Goal: Answer question/provide support: Share knowledge or assist other users

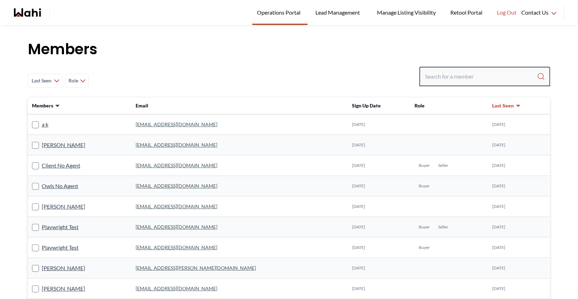
click at [429, 79] on input "Search input" at bounding box center [481, 76] width 112 height 13
type input "barbara funt"
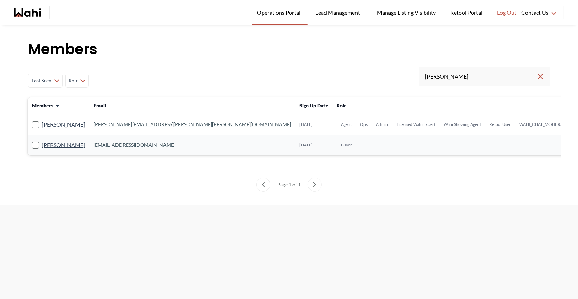
click at [117, 123] on link "barb.funt@wahi.com" at bounding box center [192, 124] width 197 height 6
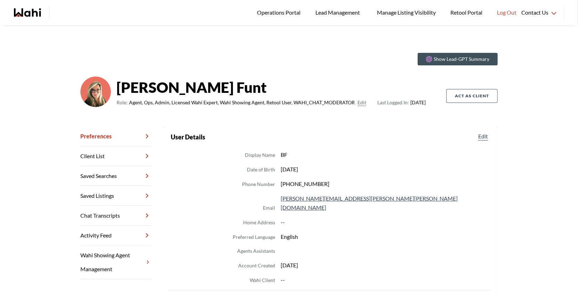
click at [106, 213] on link "Chat Transcripts" at bounding box center [115, 216] width 71 height 20
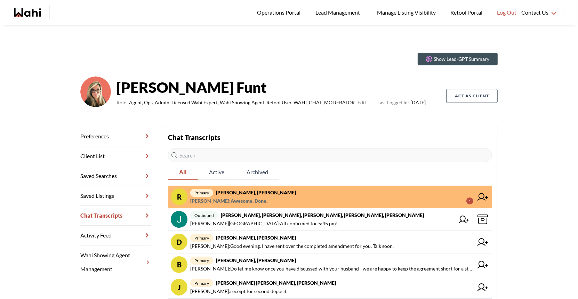
click at [245, 201] on span "Russell Perreira : Awesome. Done." at bounding box center [228, 201] width 77 height 8
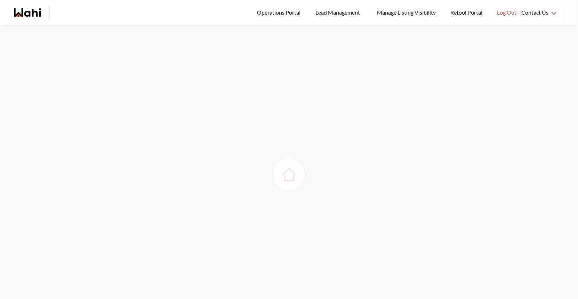
click at [283, 178] on img at bounding box center [288, 174] width 19 height 19
click at [285, 12] on span "Operations Portal" at bounding box center [280, 12] width 46 height 9
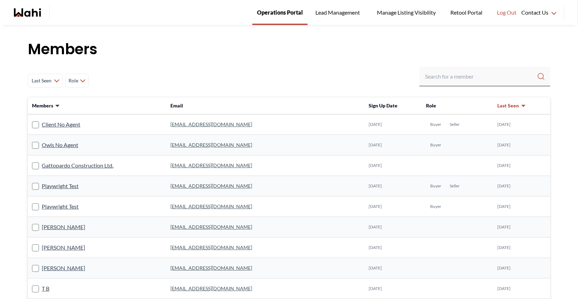
click at [277, 13] on span "Operations Portal" at bounding box center [280, 12] width 46 height 9
click at [447, 75] on input "Search input" at bounding box center [481, 76] width 112 height 13
type input "ryckman"
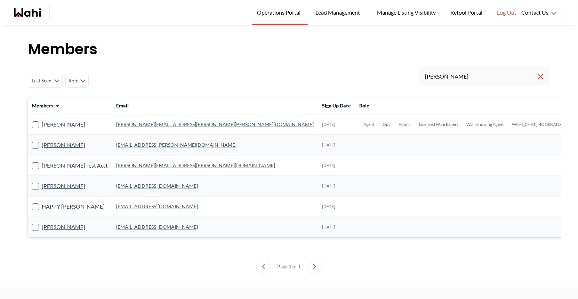
click at [143, 124] on link "michelle.williams@wahi.com" at bounding box center [214, 124] width 197 height 6
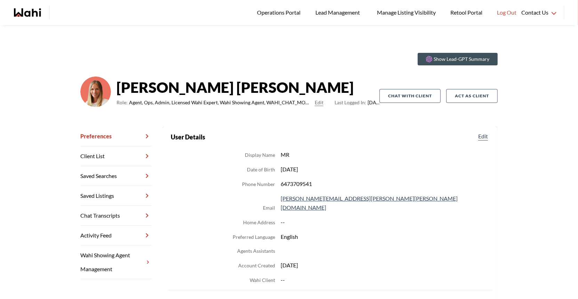
click at [116, 216] on link "Chat Transcripts" at bounding box center [115, 216] width 71 height 20
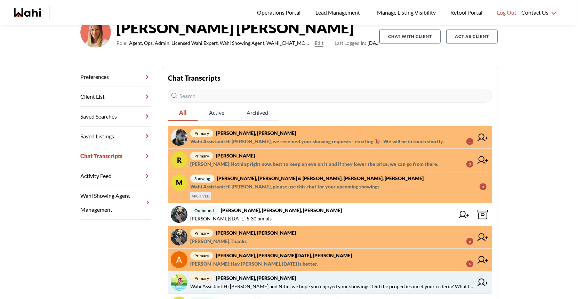
scroll to position [8, 0]
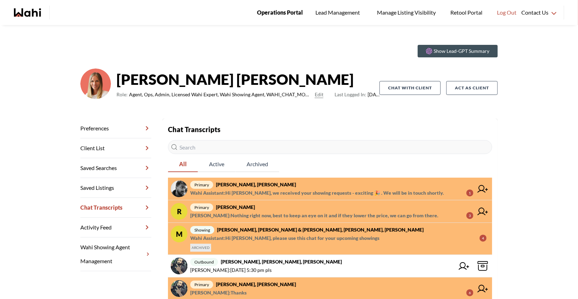
click at [277, 15] on span "Operations Portal" at bounding box center [280, 12] width 46 height 9
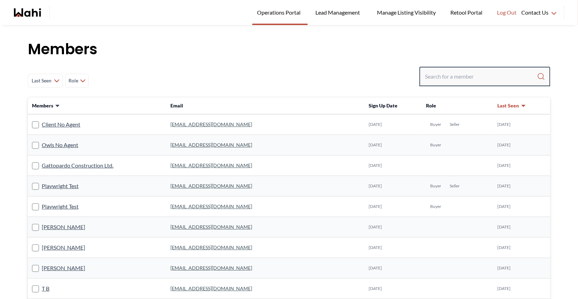
click at [430, 74] on input "Search input" at bounding box center [481, 76] width 112 height 13
type input "[PERSON_NAME]"
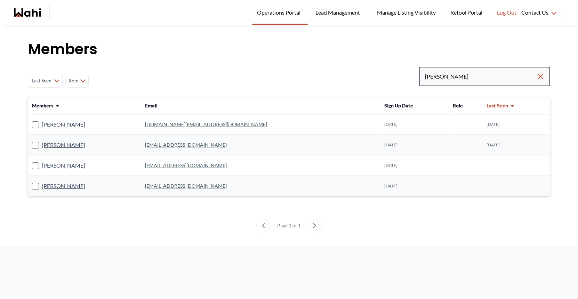
click at [455, 76] on input "[PERSON_NAME]" at bounding box center [480, 76] width 111 height 13
type input "[PERSON_NAME]"
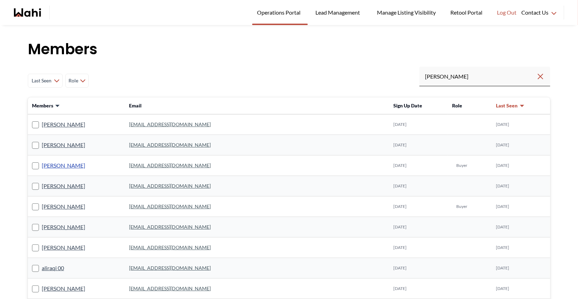
click at [79, 166] on link "[PERSON_NAME]" at bounding box center [63, 165] width 43 height 9
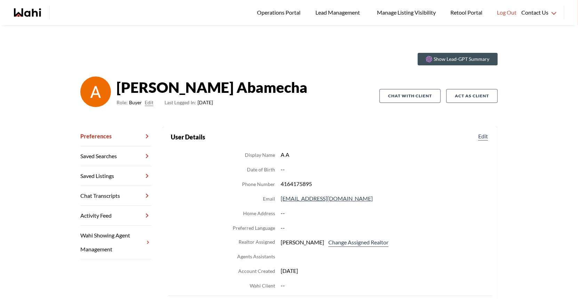
click at [107, 197] on link "Chat Transcripts" at bounding box center [115, 196] width 71 height 20
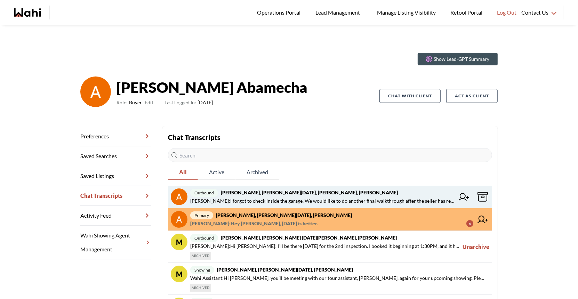
click at [257, 203] on span "Anwar Abamecha : I forgot to check inside the garage. We would like to do anoth…" at bounding box center [322, 201] width 264 height 8
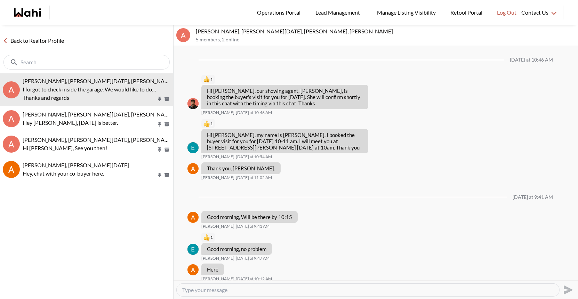
scroll to position [1317, 0]
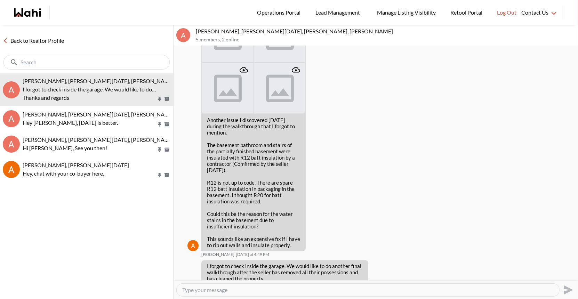
click at [359, 114] on div "Another issue I discovered today during the walkthrough that I forgot to mentio…" at bounding box center [375, 134] width 377 height 248
click at [52, 37] on link "Back to Realtor Profile" at bounding box center [33, 40] width 67 height 9
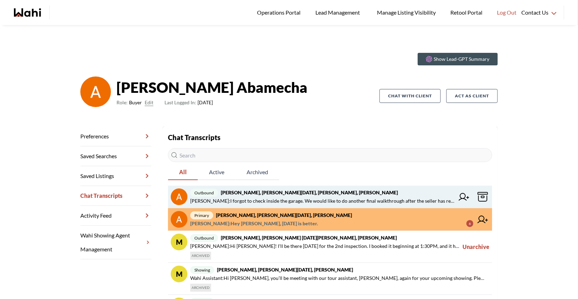
click at [461, 199] on icon at bounding box center [464, 197] width 10 height 8
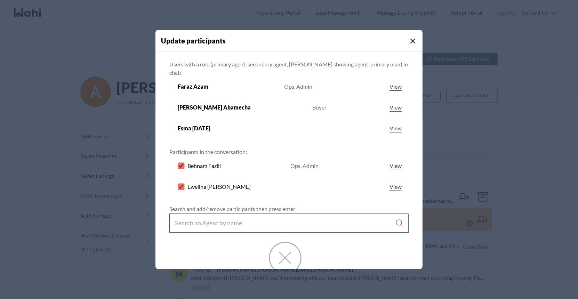
click at [196, 217] on input "Search input" at bounding box center [285, 223] width 220 height 13
type input "[PERSON_NAME]"
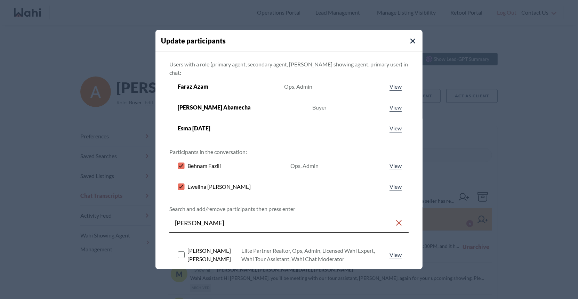
click at [181, 252] on rect at bounding box center [181, 255] width 7 height 7
click at [181, 184] on rect at bounding box center [181, 187] width 7 height 7
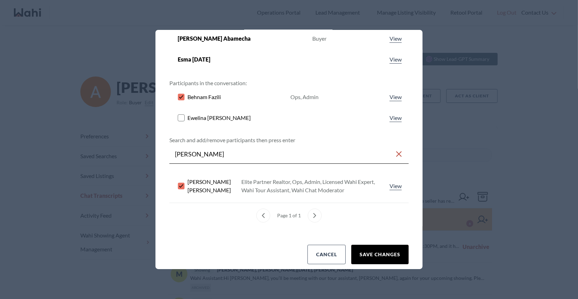
click at [363, 245] on button "Save changes" at bounding box center [379, 254] width 57 height 19
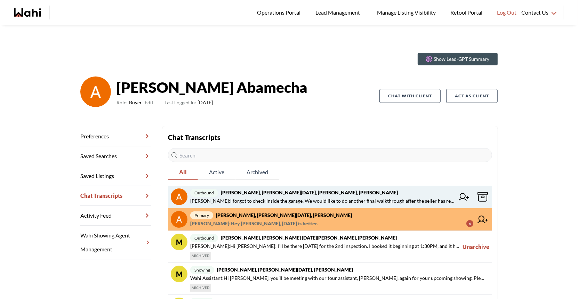
click at [340, 189] on strong "Anwar Abamecha, Esma Dano, Ewelina, Behnam, Faraz" at bounding box center [309, 192] width 177 height 6
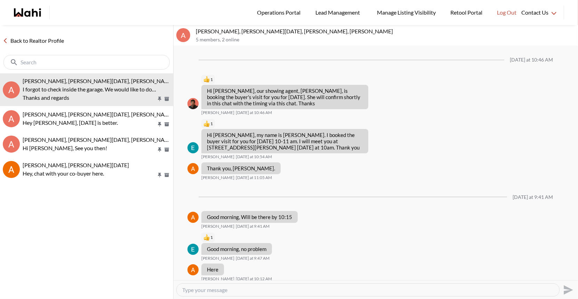
scroll to position [1317, 0]
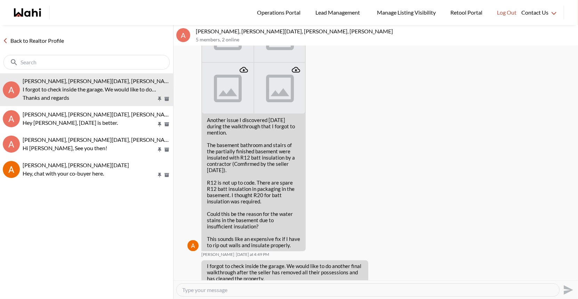
click at [49, 42] on link "Back to Realtor Profile" at bounding box center [33, 40] width 67 height 9
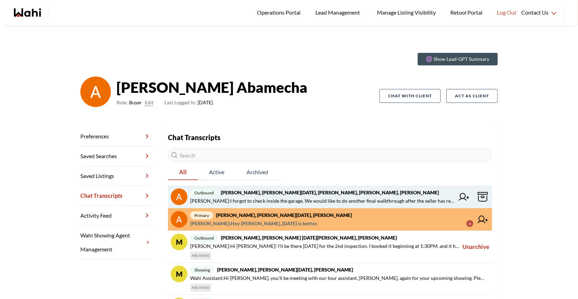
click at [459, 197] on icon at bounding box center [464, 197] width 10 height 8
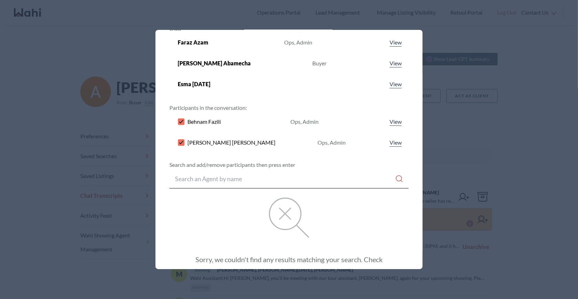
scroll to position [94, 0]
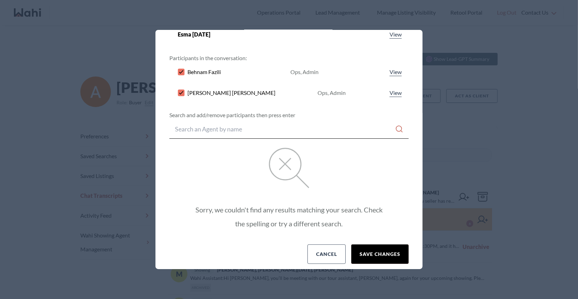
click at [370, 245] on button "Save changes" at bounding box center [379, 253] width 57 height 19
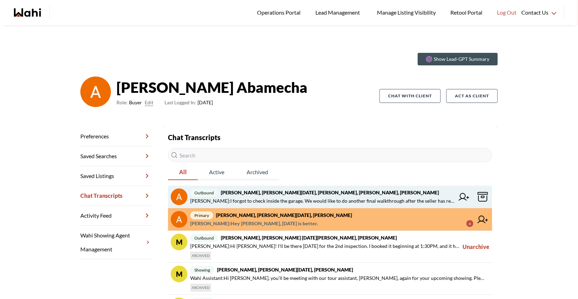
click at [288, 200] on span "Anwar Abamecha : I forgot to check inside the garage. We would like to do anoth…" at bounding box center [322, 201] width 264 height 8
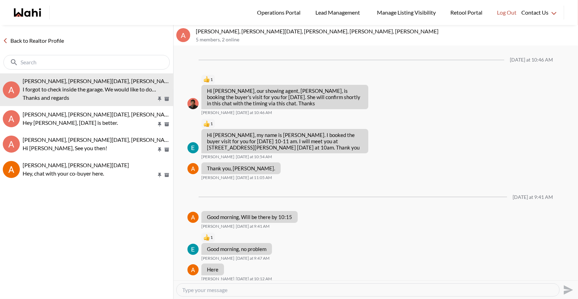
scroll to position [1317, 0]
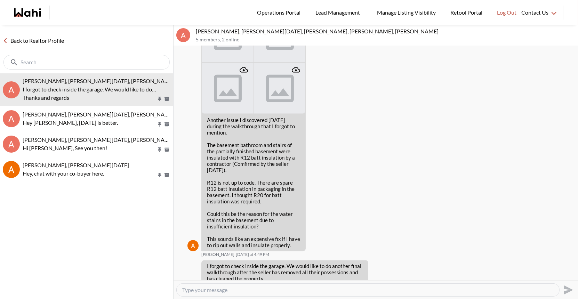
click at [186, 288] on textarea "Type your message" at bounding box center [367, 289] width 371 height 7
type textarea "H"
click at [198, 290] on textarea "Type your message" at bounding box center [367, 289] width 371 height 7
click at [193, 291] on textarea "Type your message" at bounding box center [367, 289] width 371 height 7
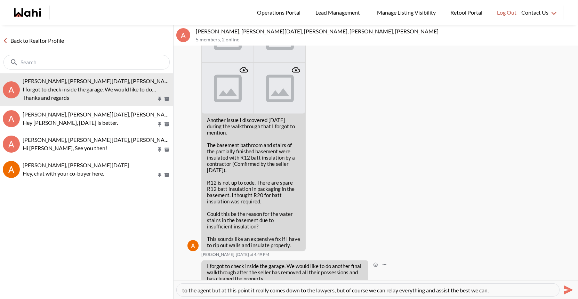
paste textarea "https://meetings.hubspot.com/michelle-williams4"
type textarea "Hi [PERSON_NAME] - here is a link for [PERSON_NAME] calendar so you can book in…"
click at [570, 289] on icon "Send" at bounding box center [568, 289] width 9 height 9
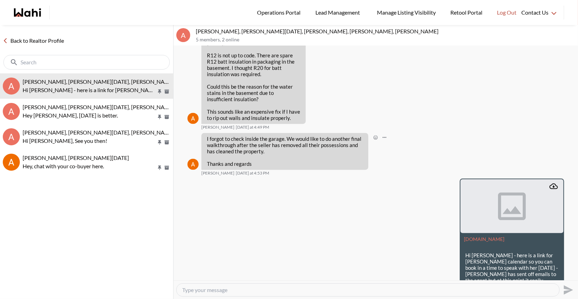
scroll to position [1458, 0]
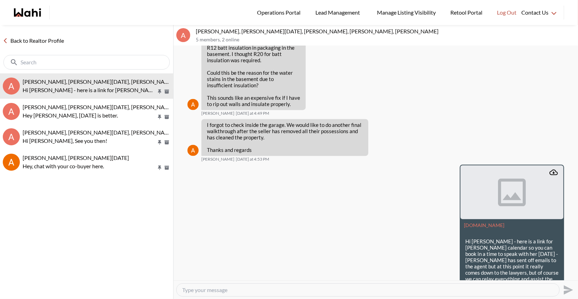
click at [32, 38] on link "Back to Realtor Profile" at bounding box center [33, 40] width 67 height 9
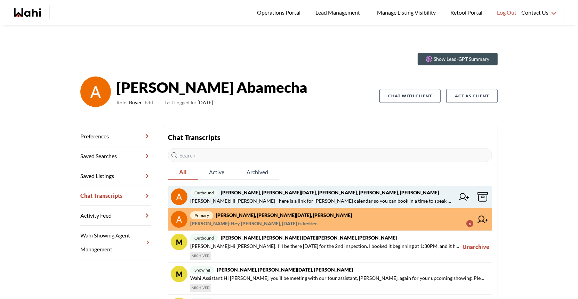
click at [271, 193] on strong "[PERSON_NAME], [PERSON_NAME][DATE], [PERSON_NAME], [PERSON_NAME], [PERSON_NAME]" at bounding box center [330, 192] width 218 height 6
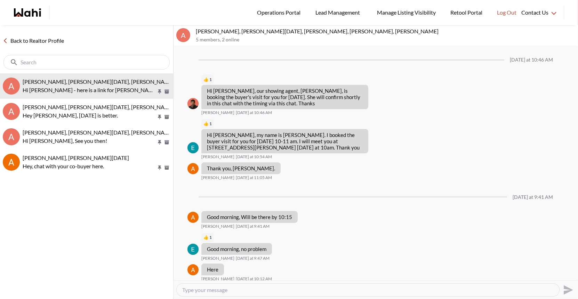
scroll to position [1470, 0]
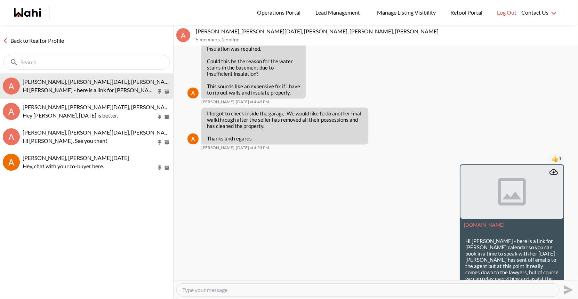
click at [45, 39] on link "Back to Realtor Profile" at bounding box center [33, 40] width 67 height 9
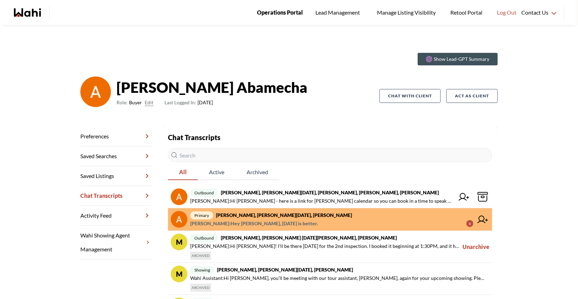
click at [293, 13] on span "Operations Portal" at bounding box center [280, 12] width 46 height 9
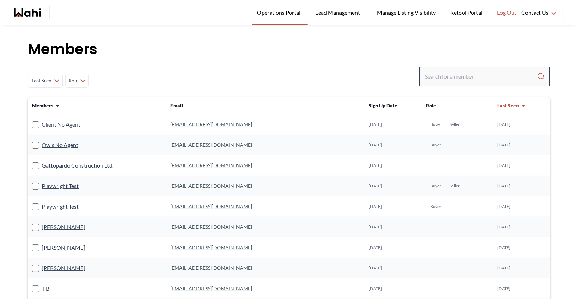
click at [446, 73] on input "Search input" at bounding box center [481, 76] width 112 height 13
type input "ryck"
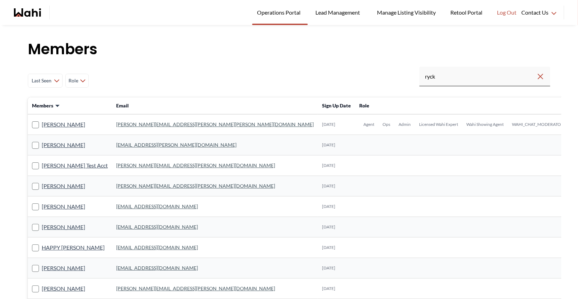
click at [151, 127] on link "michelle.williams@wahi.com" at bounding box center [214, 124] width 197 height 6
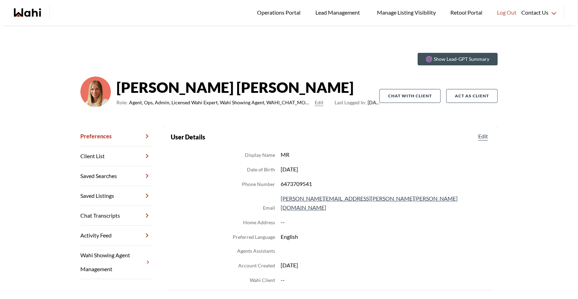
click at [106, 217] on link "Chat Transcripts" at bounding box center [115, 216] width 71 height 20
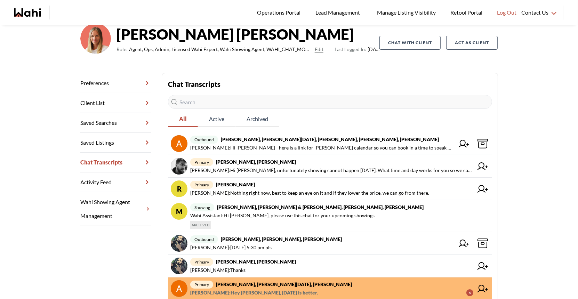
scroll to position [56, 0]
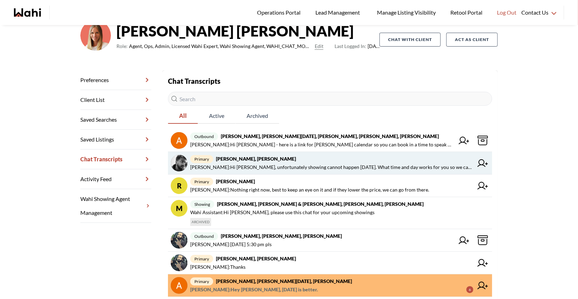
click at [270, 156] on span "primary Sourav Singh, Michelle" at bounding box center [331, 159] width 283 height 8
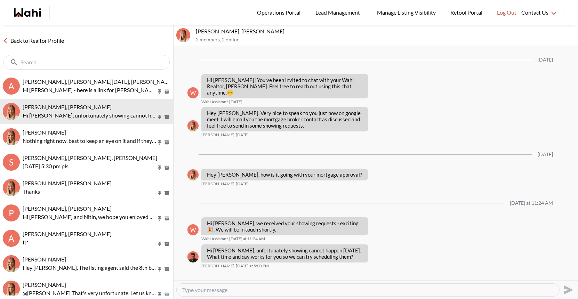
click at [42, 39] on link "Back to Realtor Profile" at bounding box center [33, 40] width 67 height 9
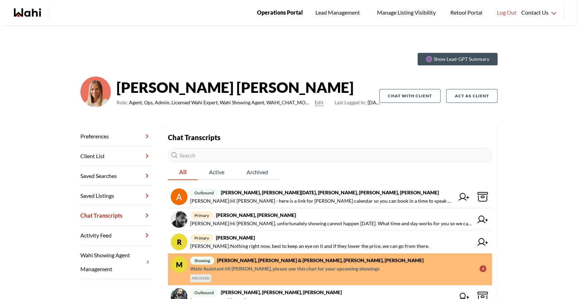
click at [293, 8] on span "Operations Portal" at bounding box center [280, 12] width 46 height 9
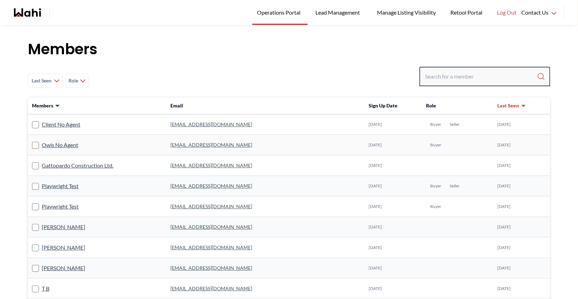
click at [439, 75] on input "Search input" at bounding box center [481, 76] width 112 height 13
type input "[PERSON_NAME]"
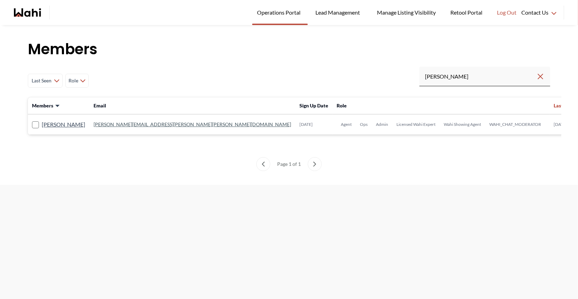
click at [155, 123] on link "[PERSON_NAME][EMAIL_ADDRESS][PERSON_NAME][PERSON_NAME][DOMAIN_NAME]" at bounding box center [192, 124] width 197 height 6
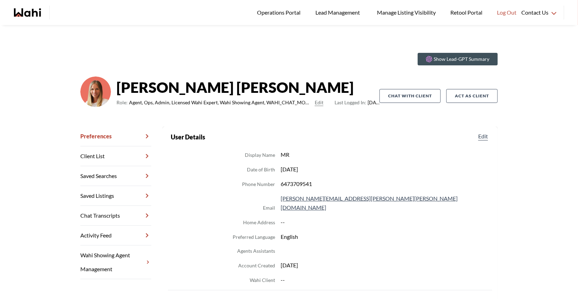
click at [108, 211] on link "Chat Transcripts" at bounding box center [115, 216] width 71 height 20
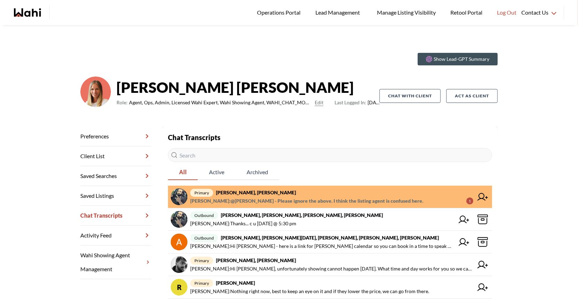
click at [291, 185] on div "Chat Transcripts All Active Archived primary Saeid Kanani, Michelle Faraz Azam …" at bounding box center [330, 293] width 324 height 323
click at [284, 197] on span "Faraz Azam : @Saeid Kanani - Please ignore the above. I think the listing agent…" at bounding box center [306, 201] width 233 height 8
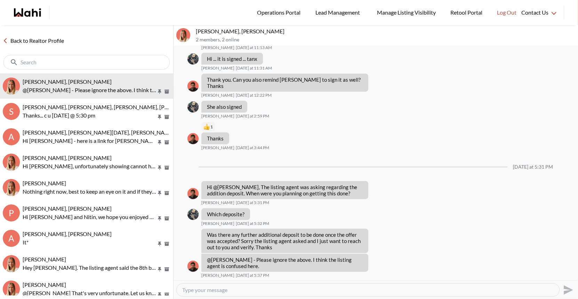
scroll to position [630, 0]
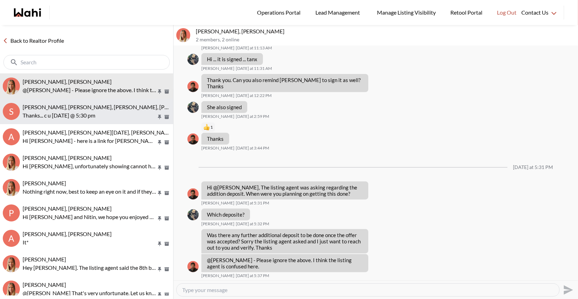
click at [86, 110] on span "[PERSON_NAME], [PERSON_NAME], [PERSON_NAME], [PERSON_NAME]" at bounding box center [113, 107] width 180 height 7
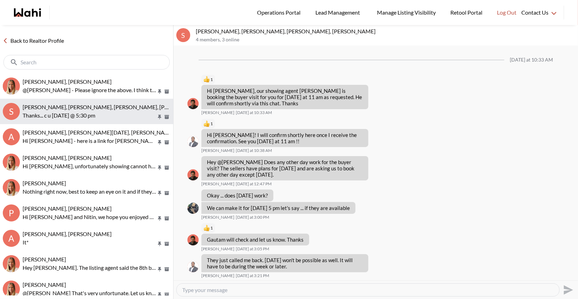
scroll to position [185, 0]
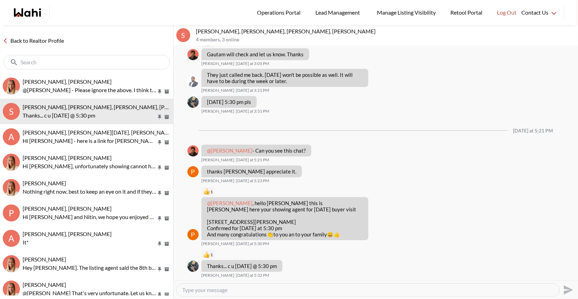
click at [18, 40] on link "Back to Realtor Profile" at bounding box center [33, 40] width 67 height 9
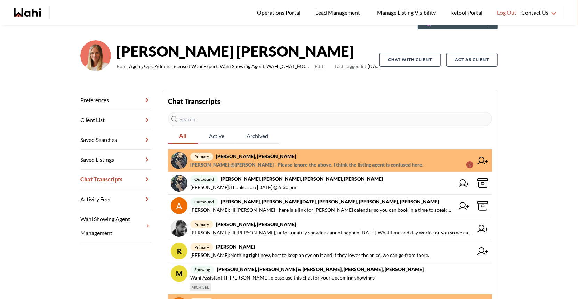
scroll to position [43, 0]
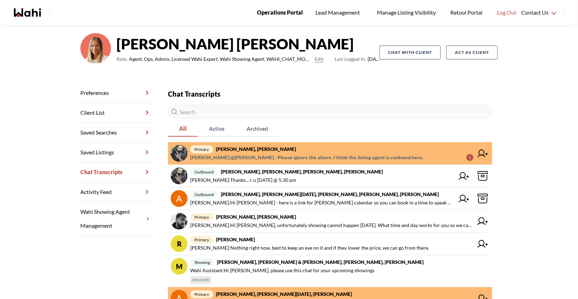
click at [281, 11] on span "Operations Portal" at bounding box center [280, 12] width 46 height 9
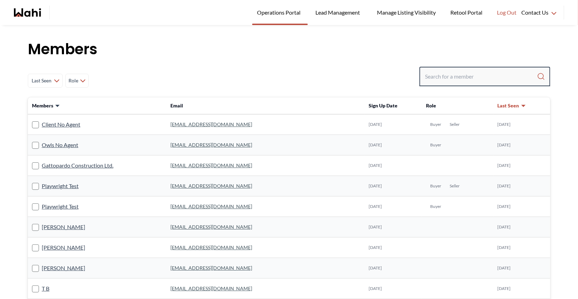
click at [434, 81] on input "Search input" at bounding box center [481, 76] width 112 height 13
type input "behnam"
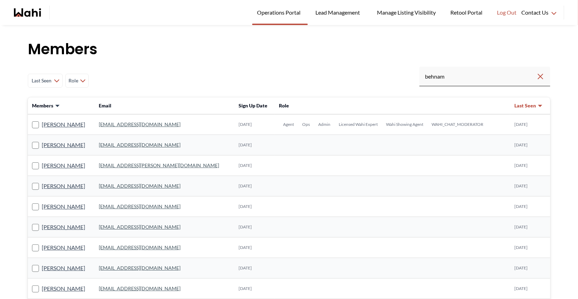
click at [124, 124] on link "behnam.fazili@wahi.com" at bounding box center [140, 124] width 82 height 6
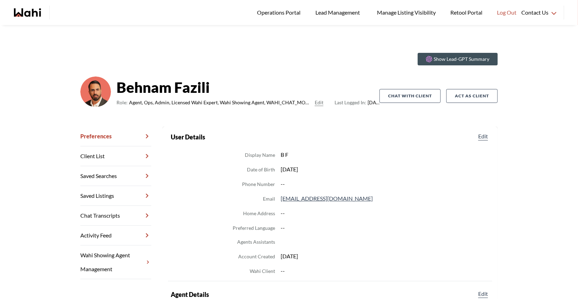
click at [110, 215] on link "Chat Transcripts" at bounding box center [115, 216] width 71 height 20
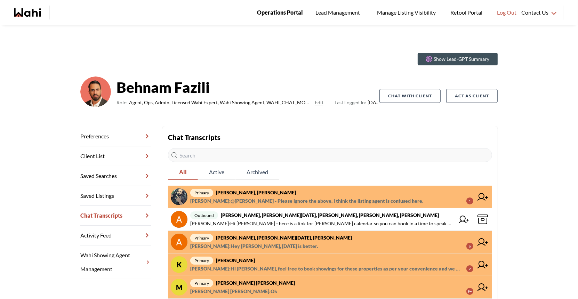
click at [275, 9] on span "Operations Portal" at bounding box center [280, 12] width 46 height 9
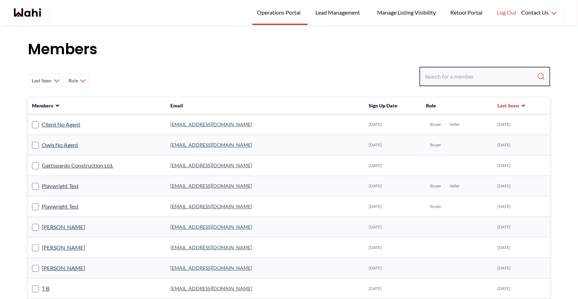
click at [442, 78] on input "Search input" at bounding box center [481, 76] width 112 height 13
type input "faraz"
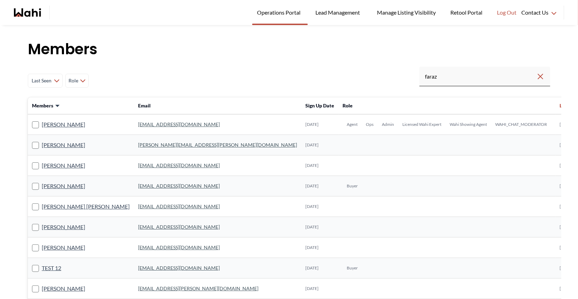
click at [138, 124] on link "[EMAIL_ADDRESS][DOMAIN_NAME]" at bounding box center [179, 124] width 82 height 6
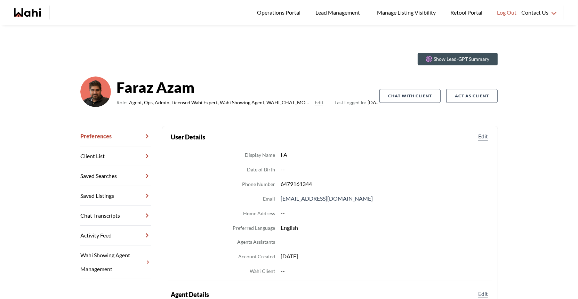
click at [118, 214] on link "Chat Transcripts" at bounding box center [115, 216] width 71 height 20
